Goal: Task Accomplishment & Management: Use online tool/utility

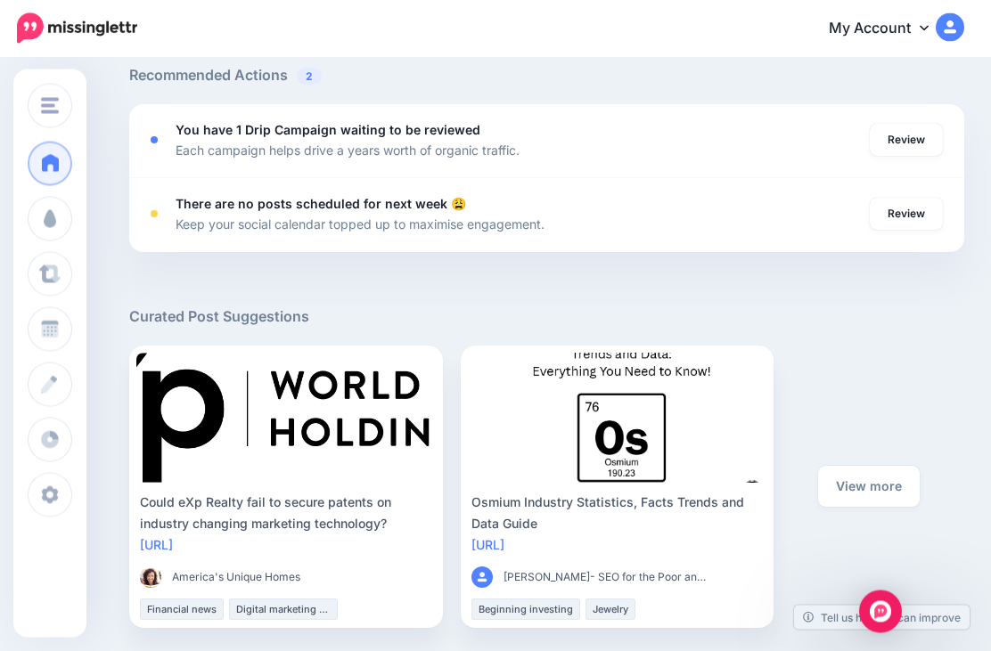
scroll to position [654, 0]
click at [909, 132] on link "Review" at bounding box center [906, 140] width 73 height 32
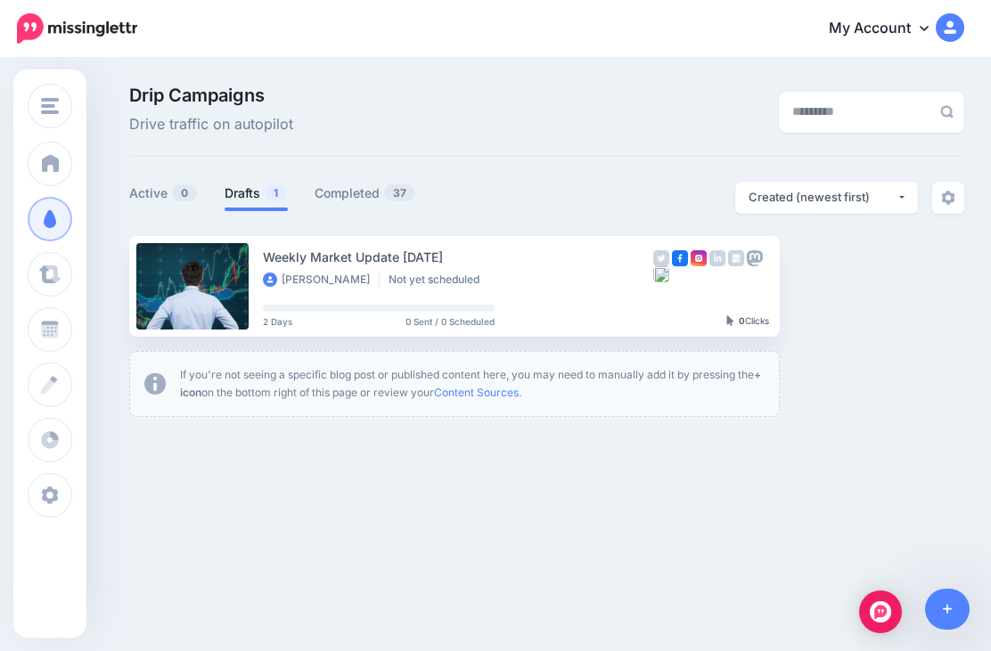
click at [849, 277] on link "Setup Campaign" at bounding box center [852, 286] width 121 height 32
click at [864, 281] on link "Setup Campaign" at bounding box center [852, 286] width 121 height 32
click at [850, 297] on link "Setup Campaign" at bounding box center [852, 286] width 121 height 32
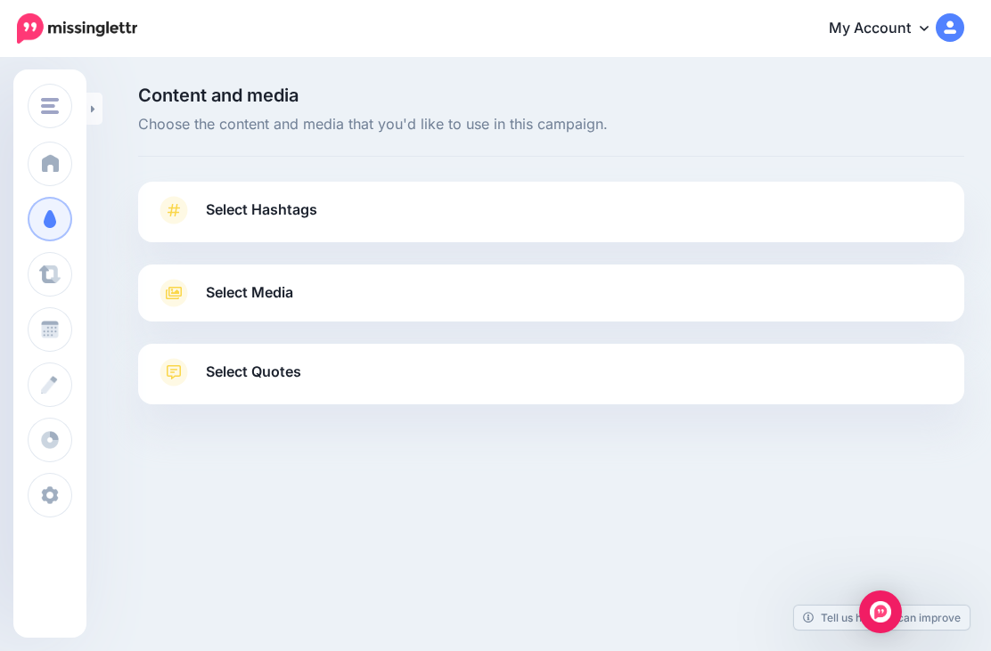
click at [640, 209] on link "Select Hashtags" at bounding box center [551, 219] width 790 height 46
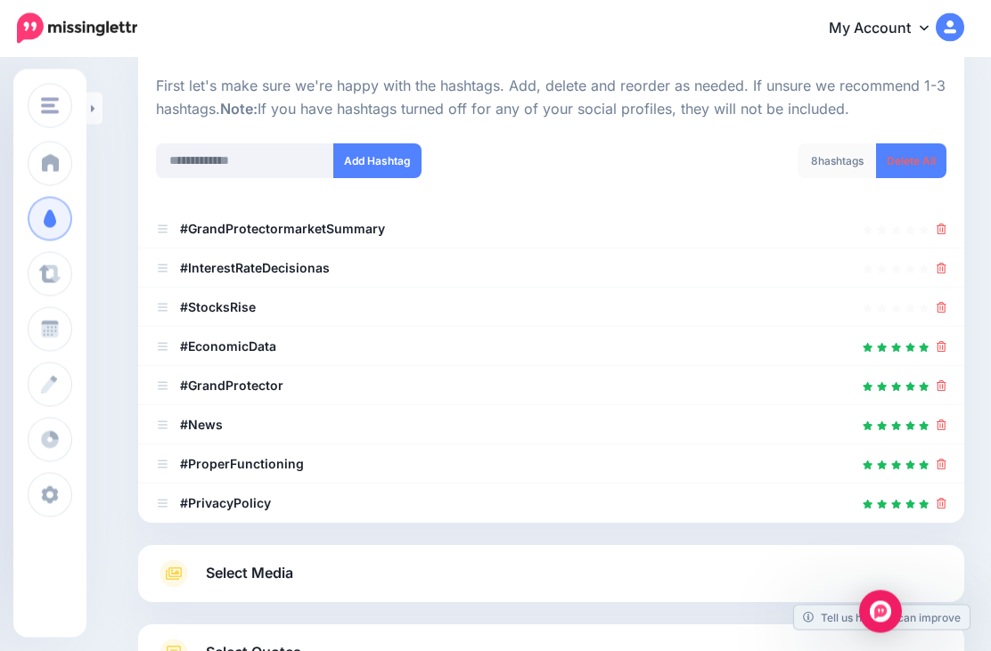
scroll to position [258, 0]
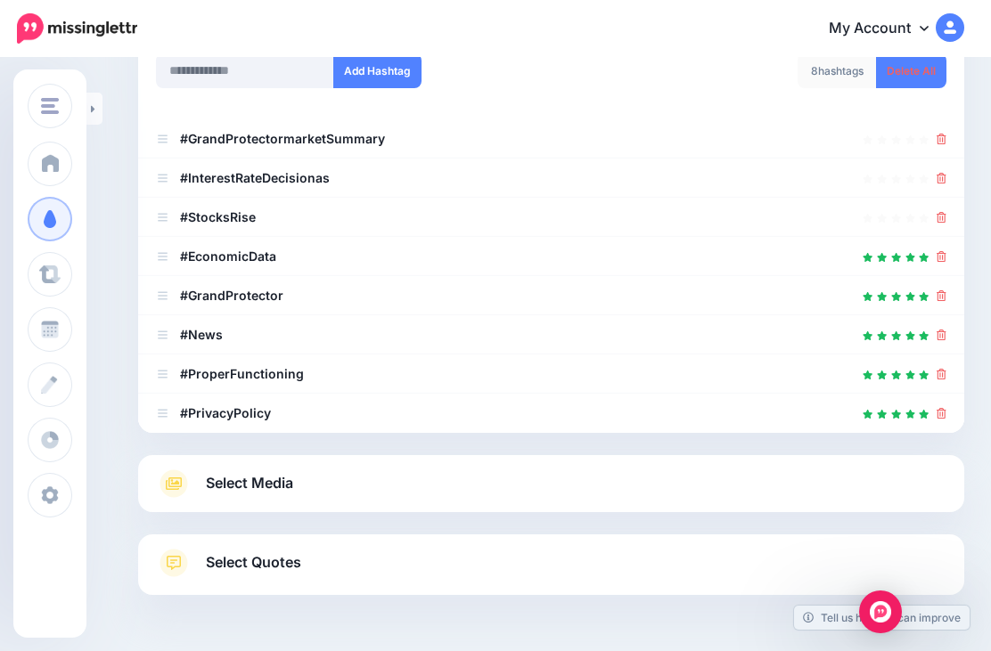
click at [492, 472] on link "Select Media" at bounding box center [551, 484] width 790 height 29
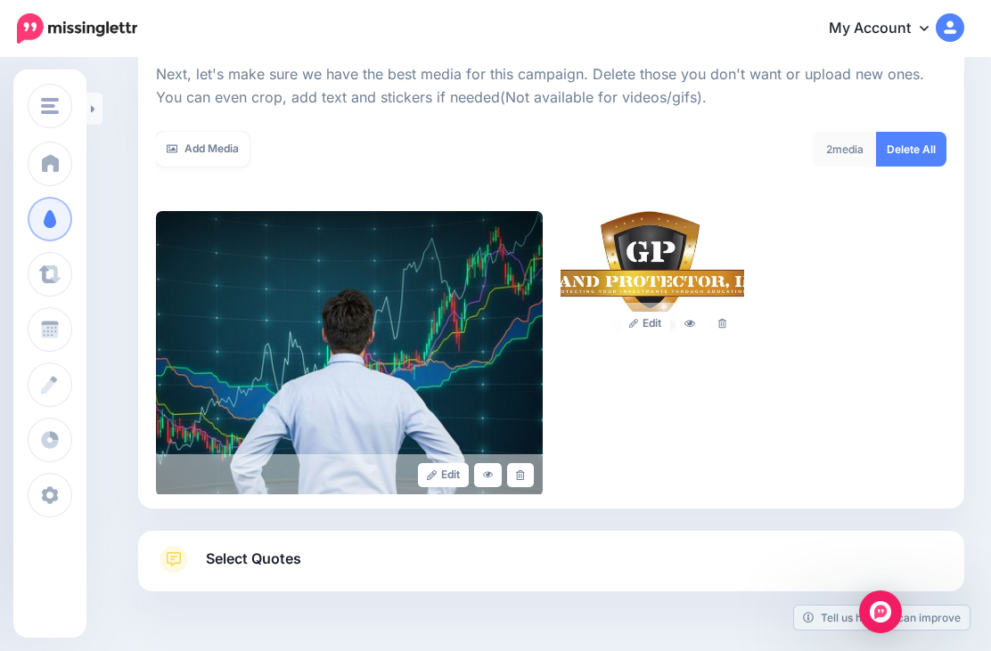
scroll to position [251, 0]
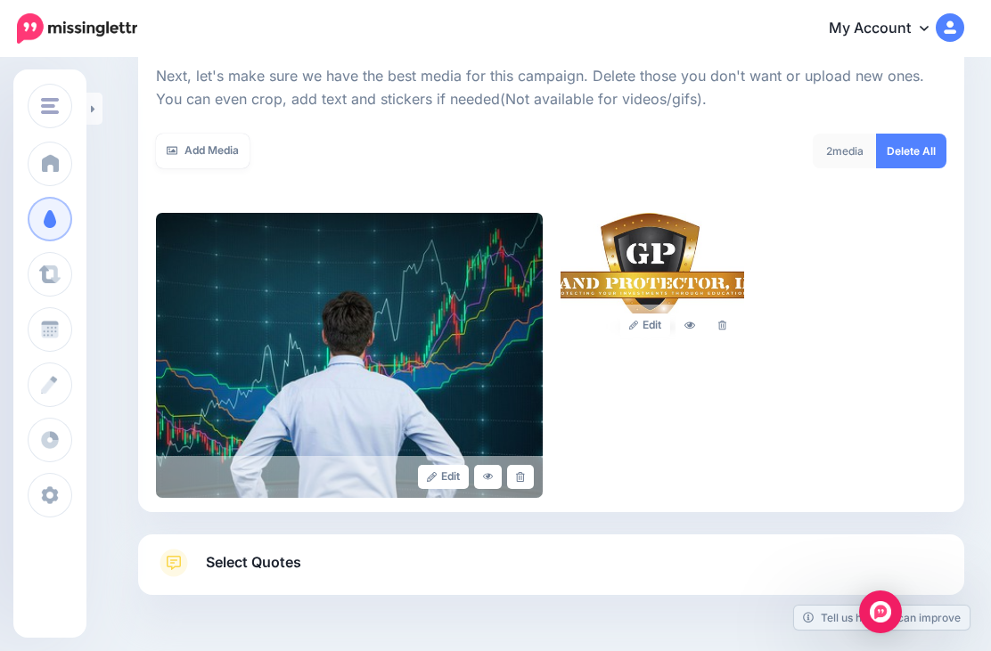
click at [602, 562] on link "Select Quotes" at bounding box center [551, 572] width 790 height 46
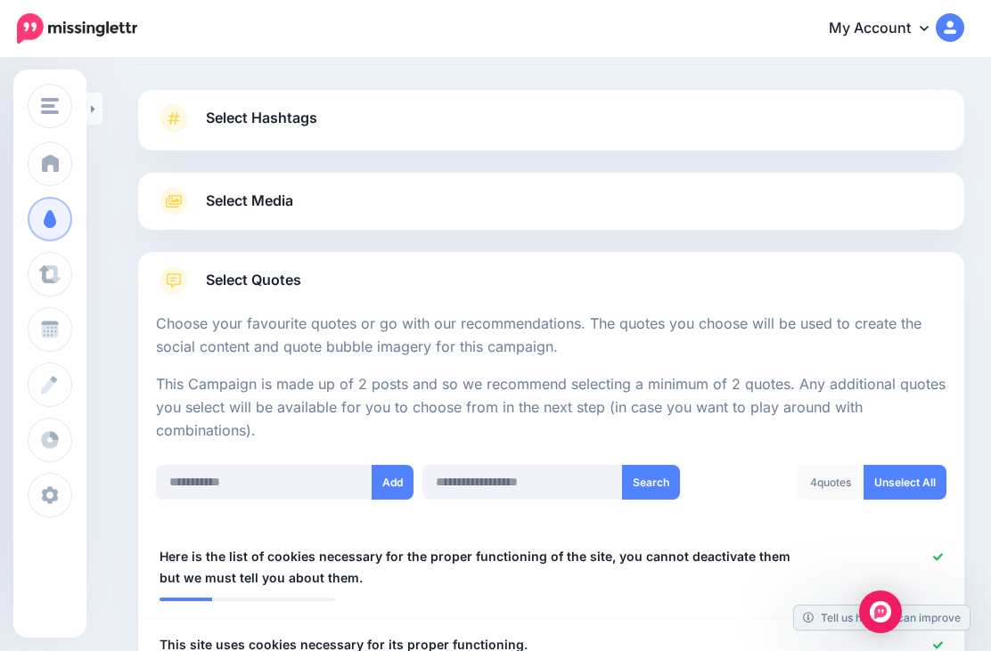
scroll to position [25, 0]
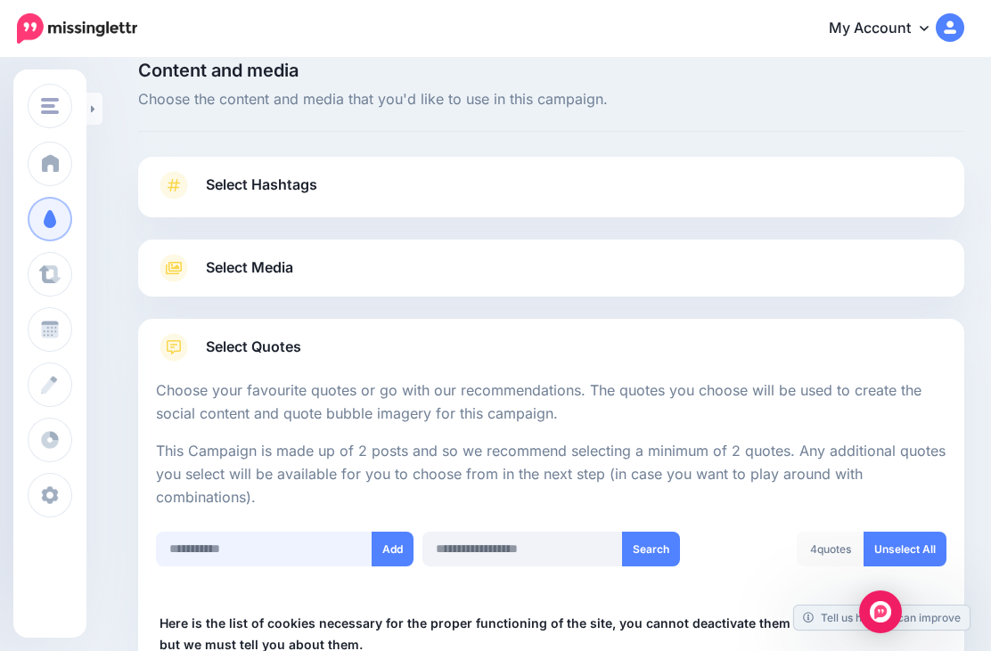
click at [268, 542] on input "text" at bounding box center [264, 549] width 217 height 35
click at [214, 544] on input "text" at bounding box center [264, 549] width 217 height 35
paste input "**********"
type input "**********"
click at [389, 542] on button "Add" at bounding box center [393, 549] width 42 height 35
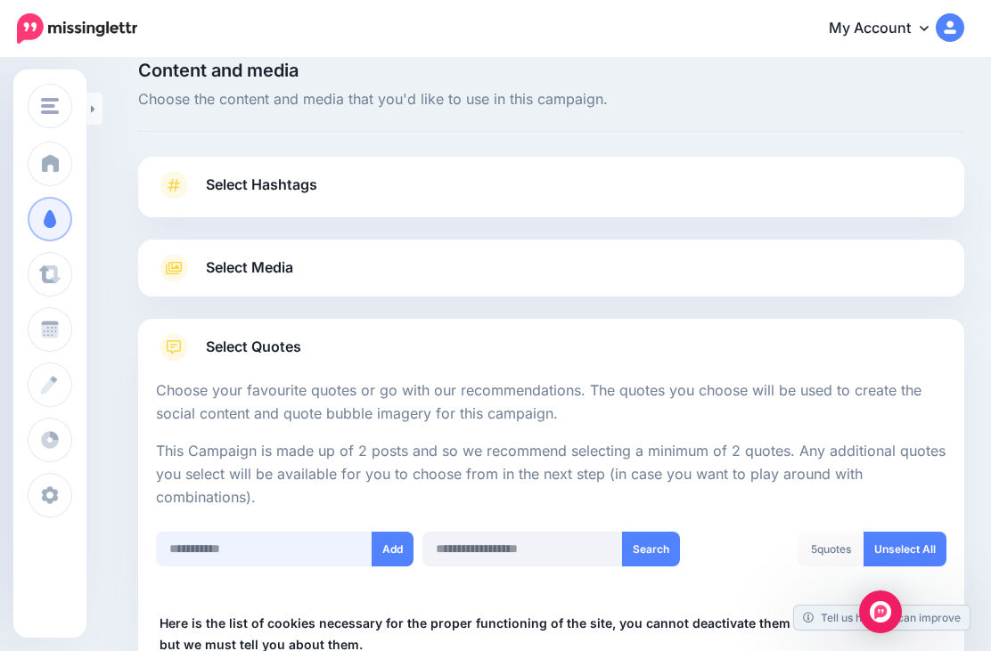
click at [268, 550] on input "text" at bounding box center [264, 549] width 217 height 35
click at [253, 547] on input "text" at bounding box center [264, 549] width 217 height 35
paste input "**********"
type input "**********"
click at [392, 545] on button "Add" at bounding box center [393, 549] width 42 height 35
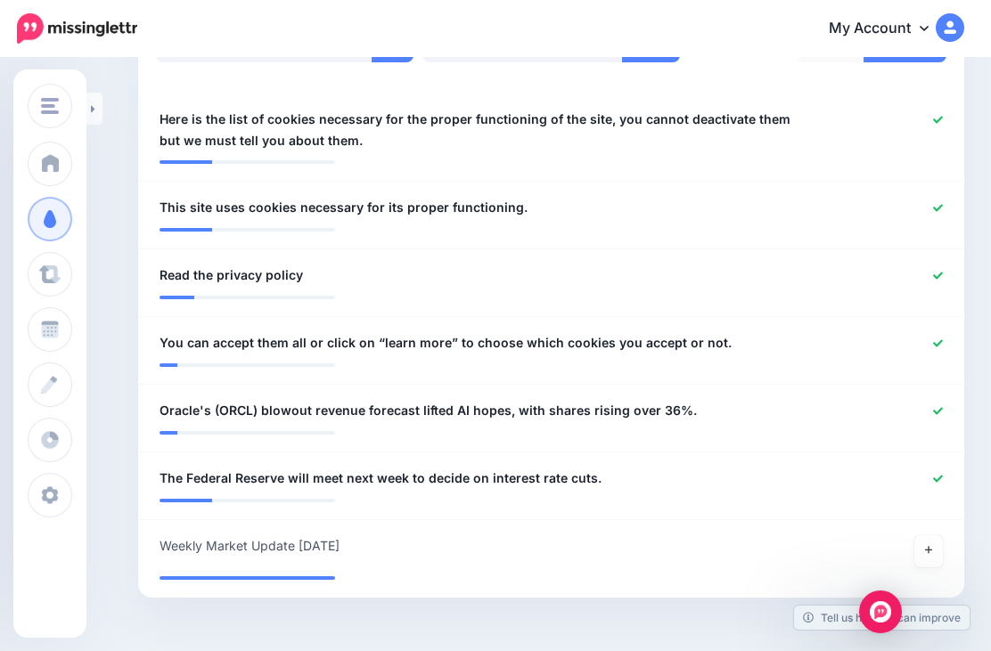
scroll to position [491, 0]
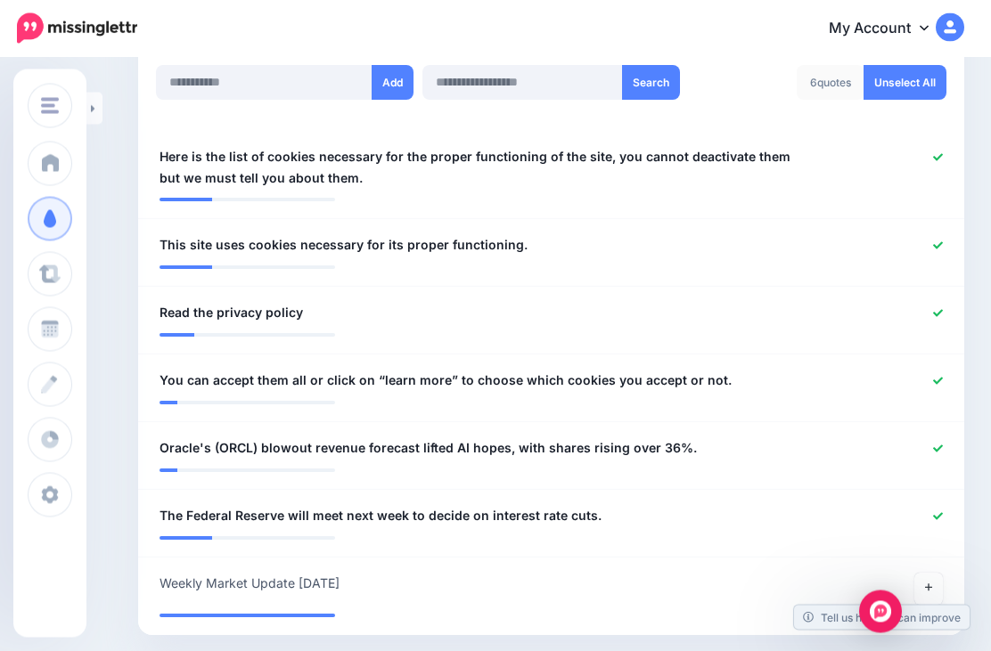
click at [942, 154] on icon at bounding box center [938, 158] width 10 height 10
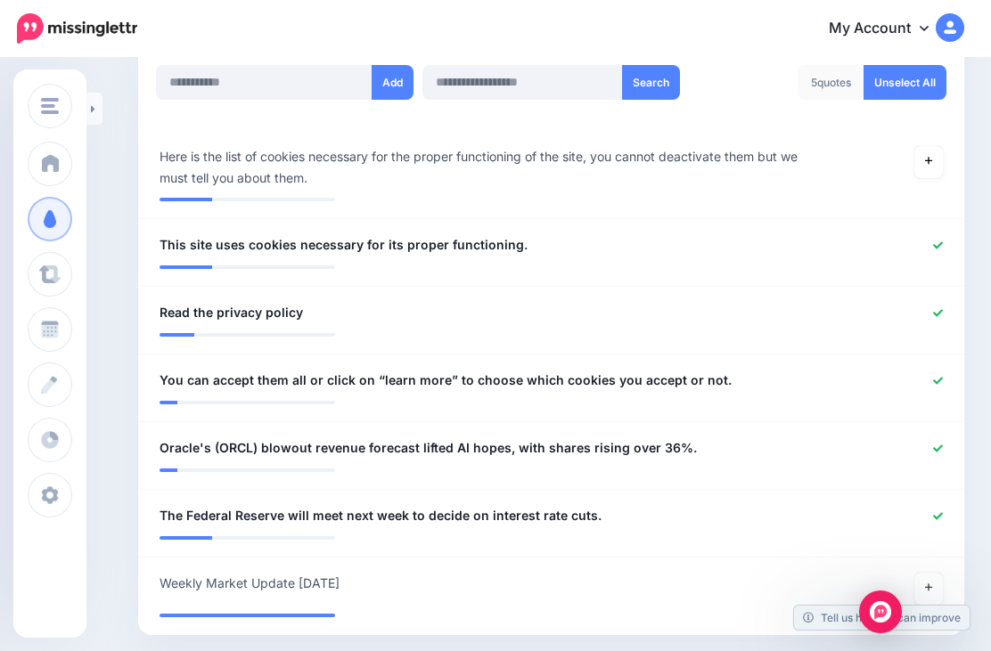
click at [941, 242] on icon at bounding box center [938, 245] width 10 height 7
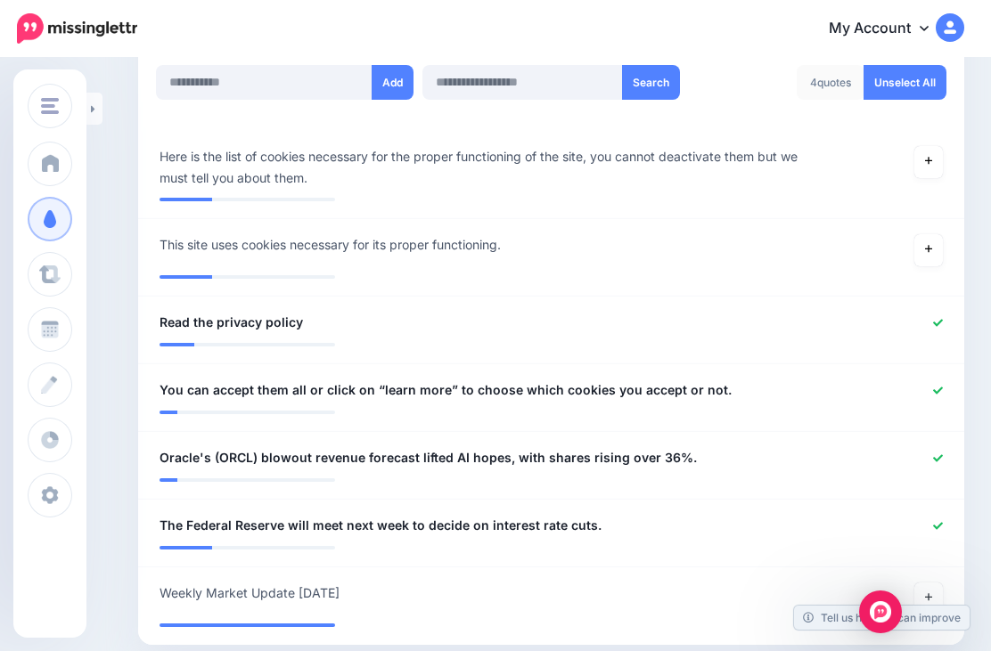
click at [941, 320] on icon at bounding box center [938, 323] width 10 height 10
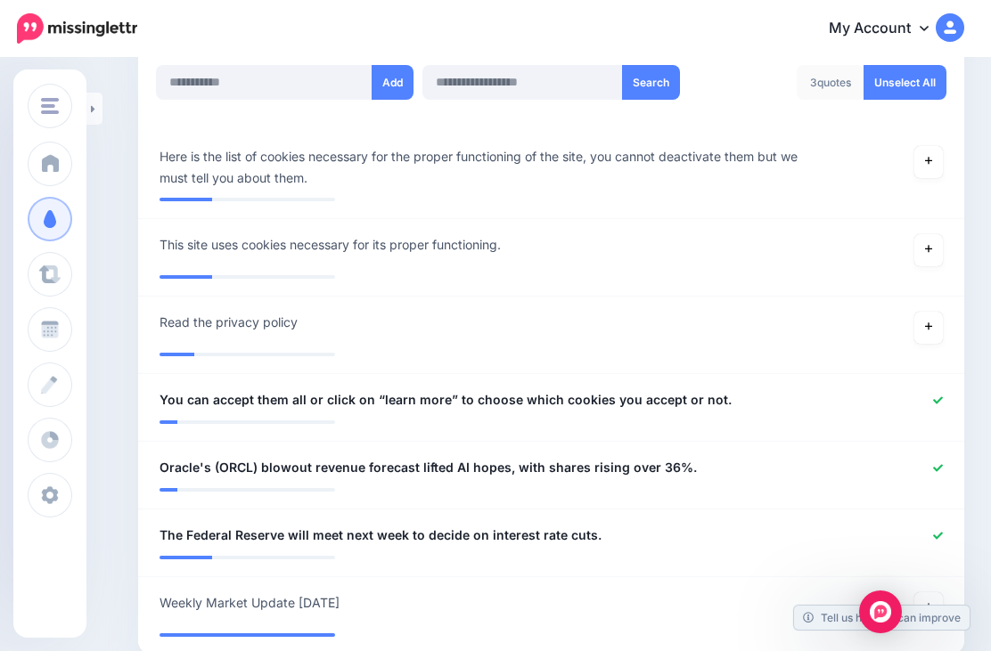
click at [940, 396] on icon at bounding box center [938, 401] width 10 height 10
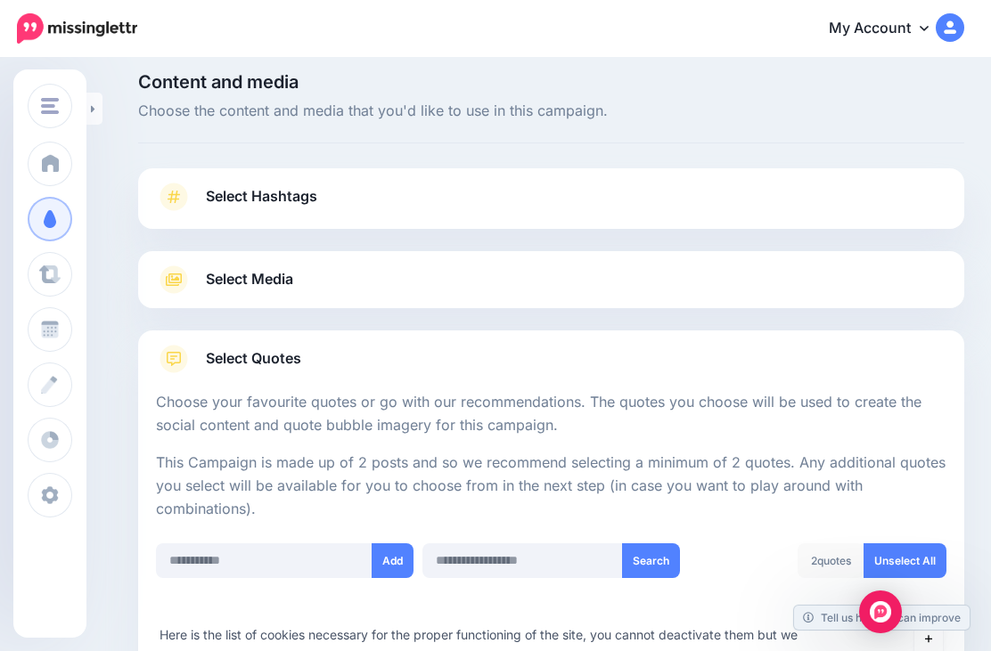
scroll to position [0, 0]
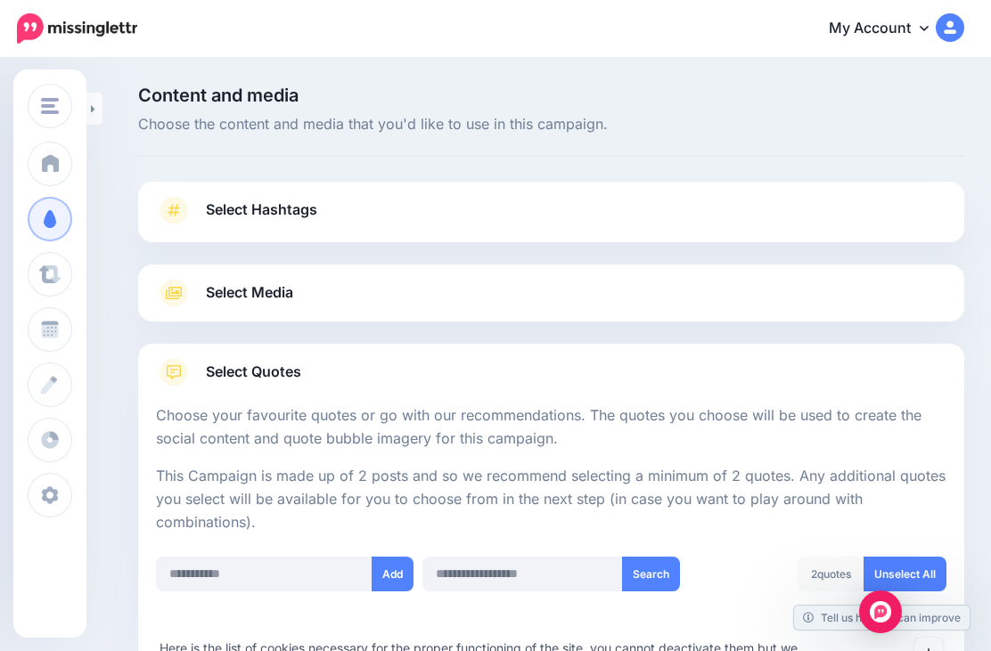
click at [100, 119] on link at bounding box center [94, 109] width 16 height 32
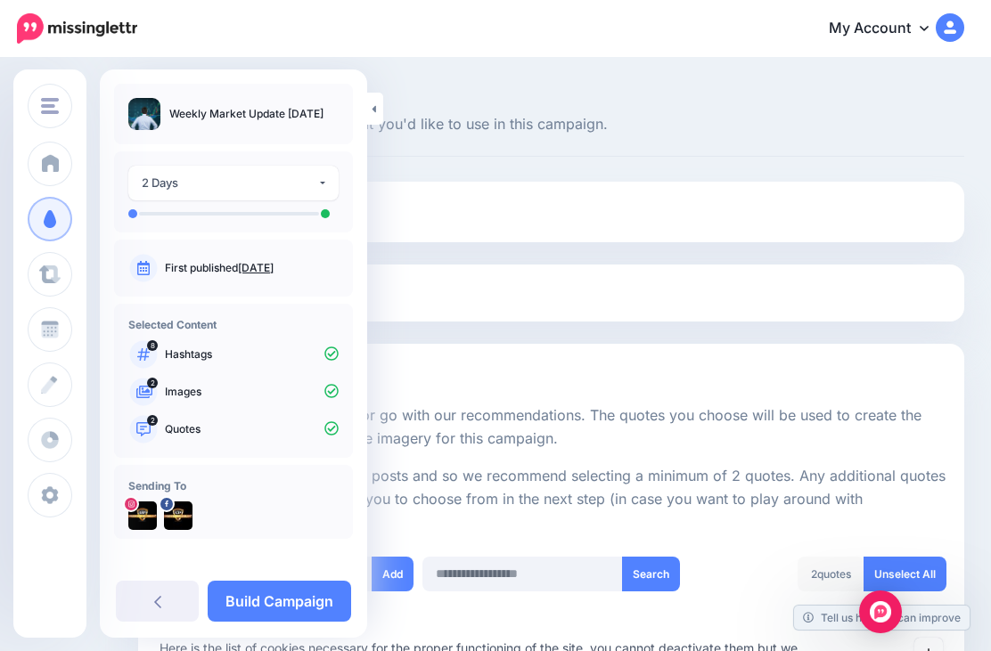
click at [298, 601] on link "Build Campaign" at bounding box center [279, 601] width 143 height 41
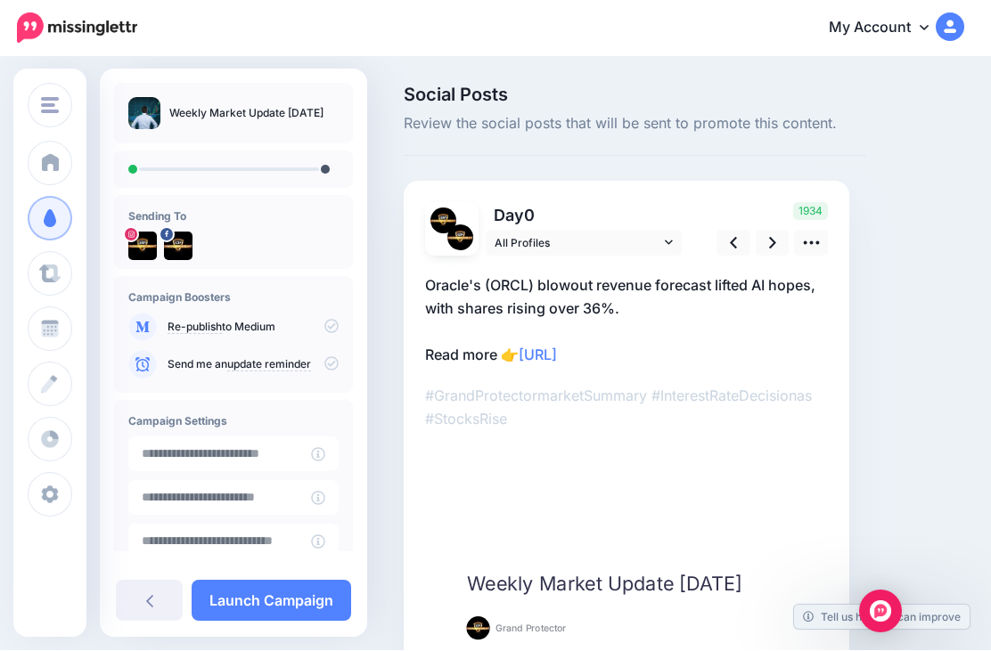
scroll to position [45, 0]
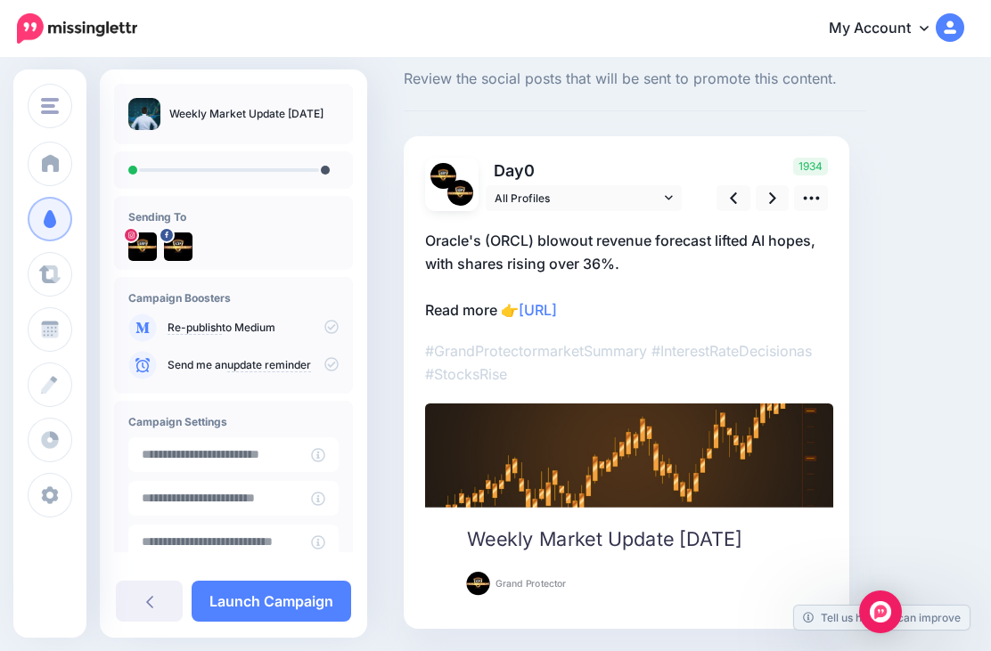
click at [764, 192] on link at bounding box center [773, 198] width 34 height 26
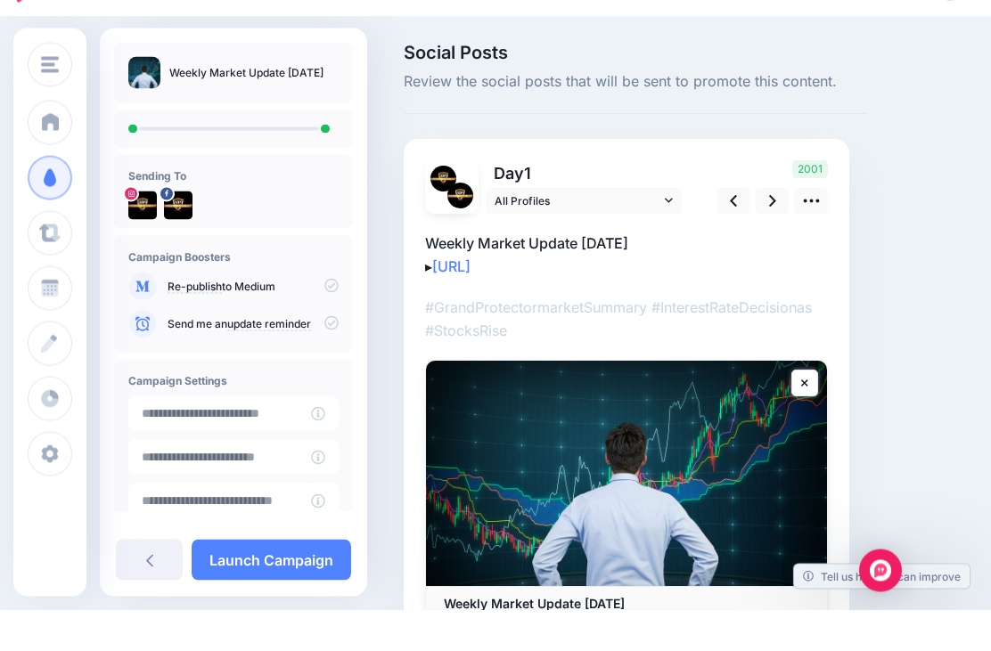
scroll to position [44, 0]
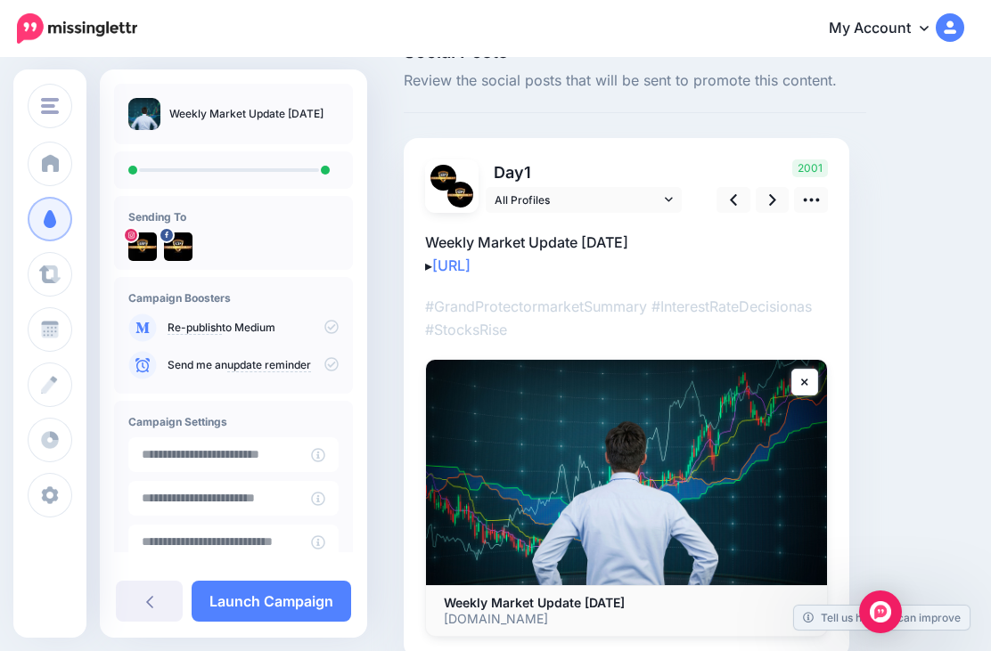
click at [291, 603] on link "Launch Campaign" at bounding box center [272, 601] width 160 height 41
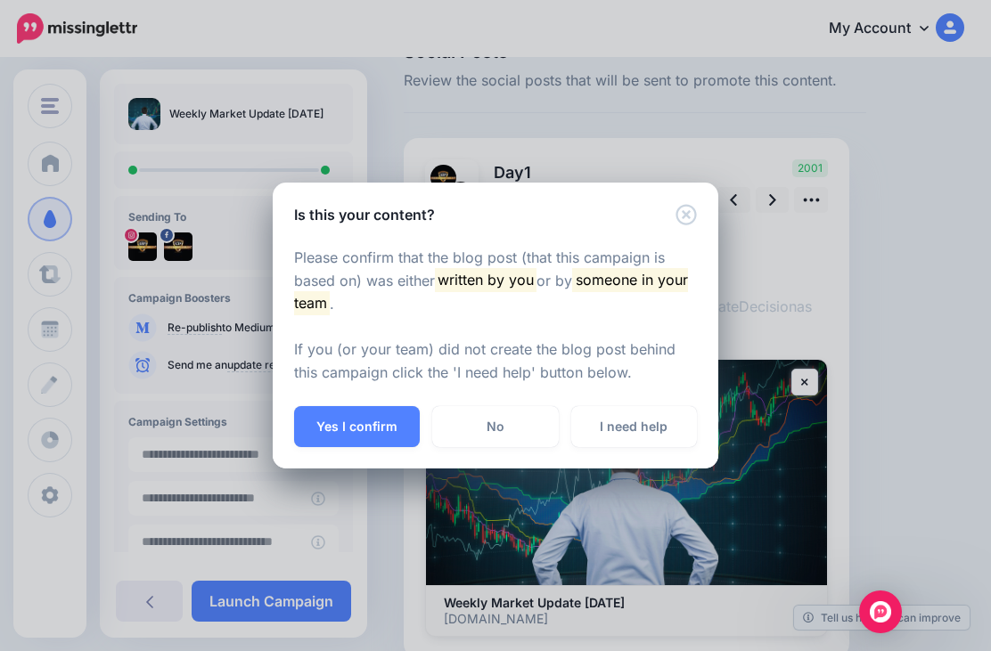
click at [372, 435] on button "Yes I confirm" at bounding box center [357, 426] width 126 height 41
